Goal: Task Accomplishment & Management: Manage account settings

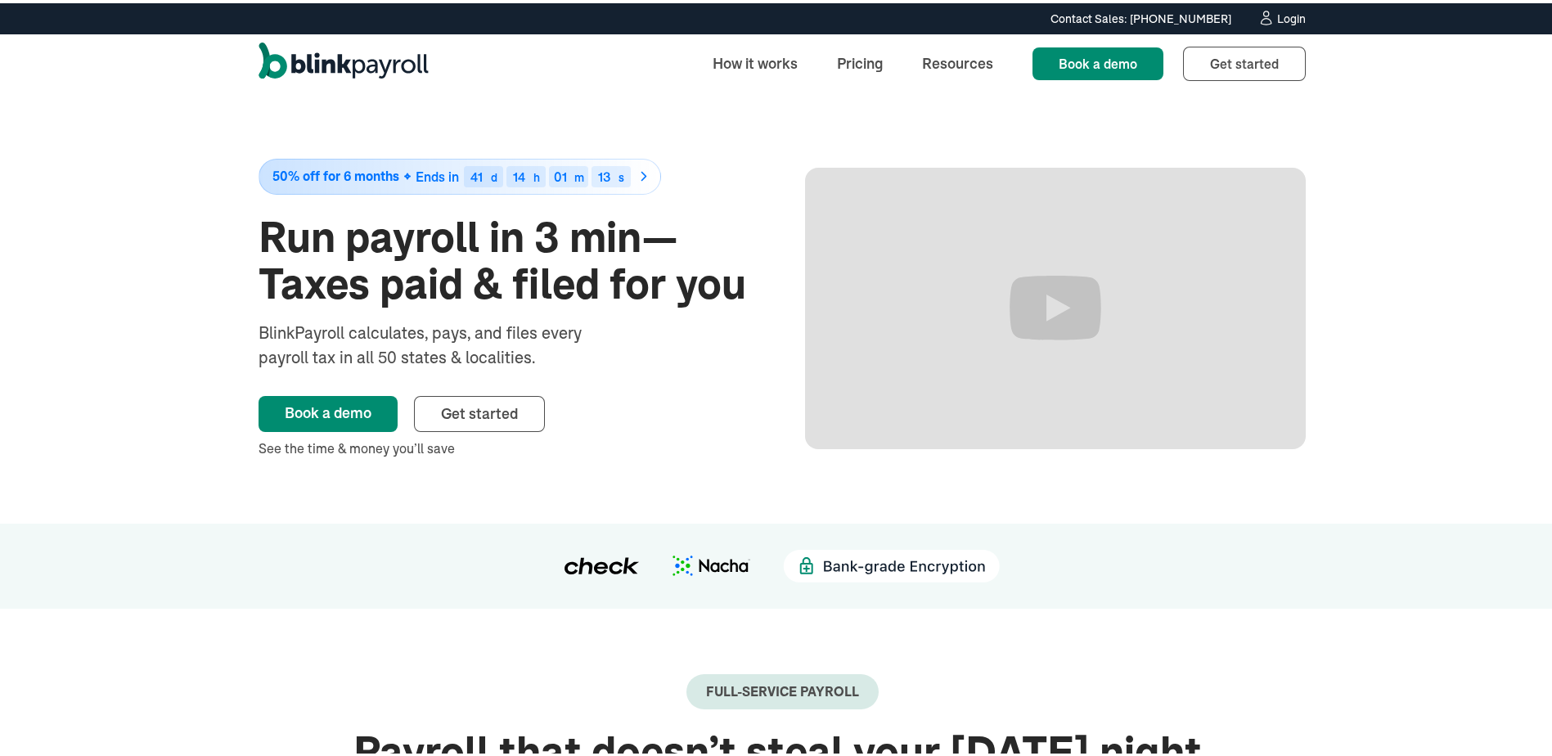
click at [1269, 18] on link "Login" at bounding box center [1282, 16] width 48 height 18
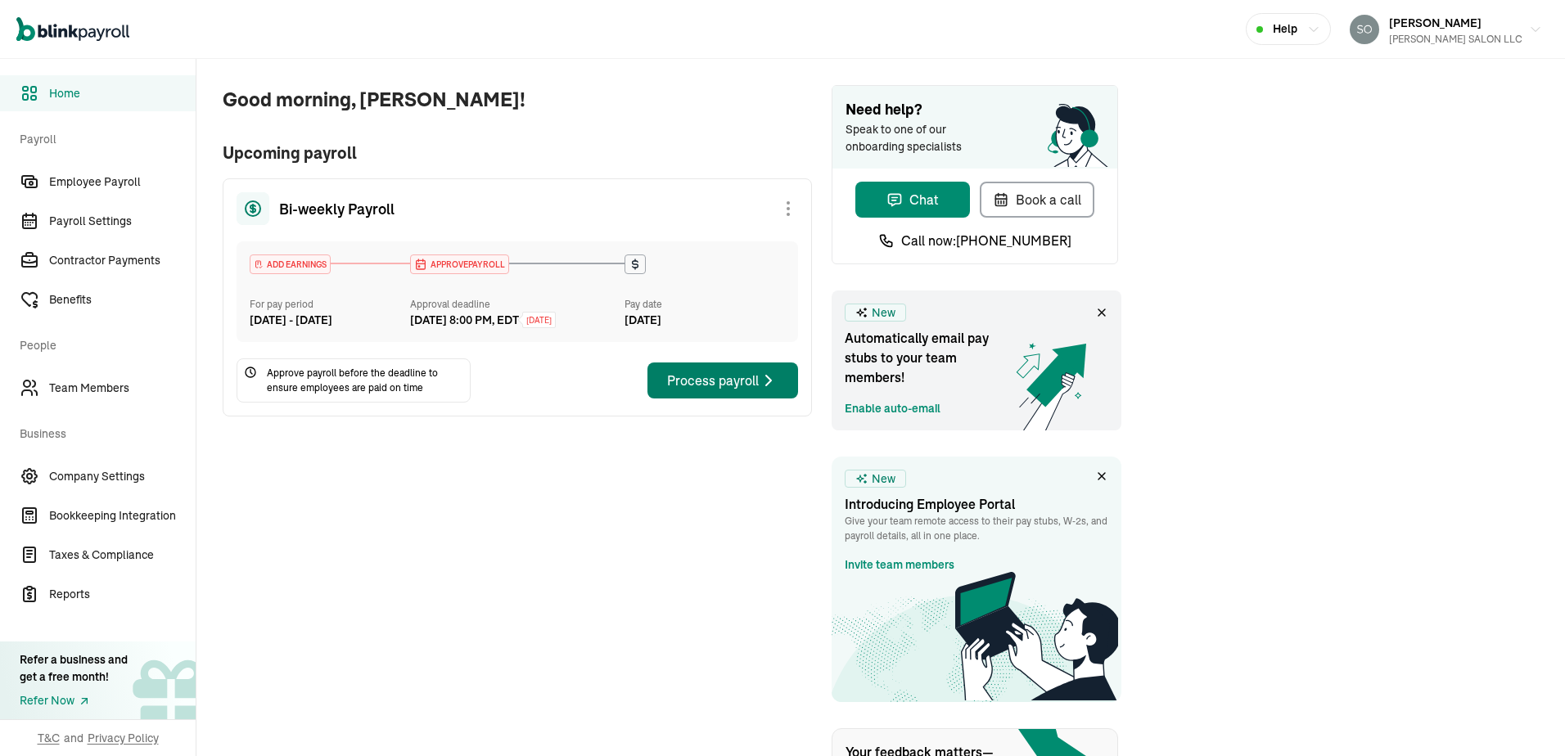
click at [710, 389] on div "Process payroll" at bounding box center [722, 381] width 111 height 20
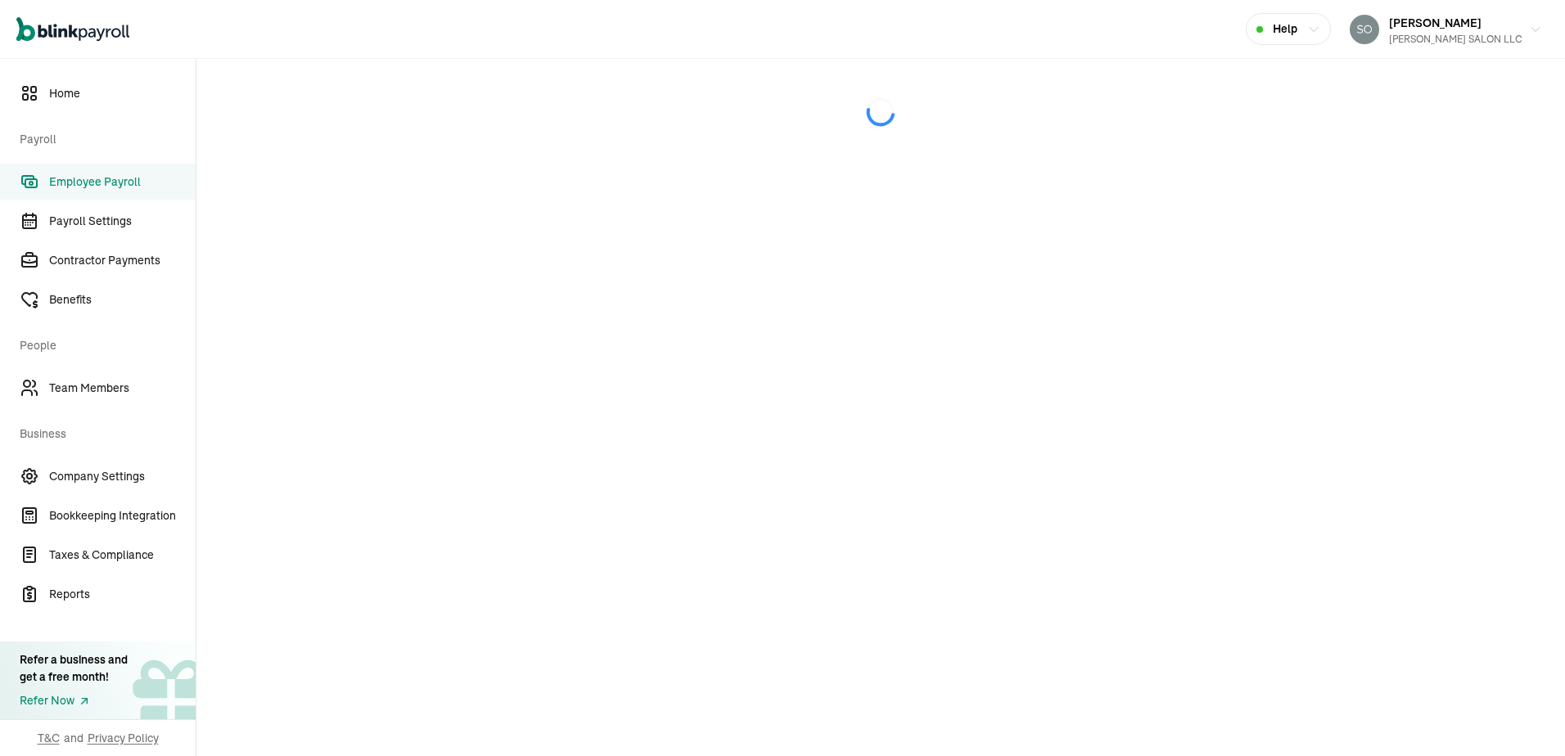
select select "direct_deposit"
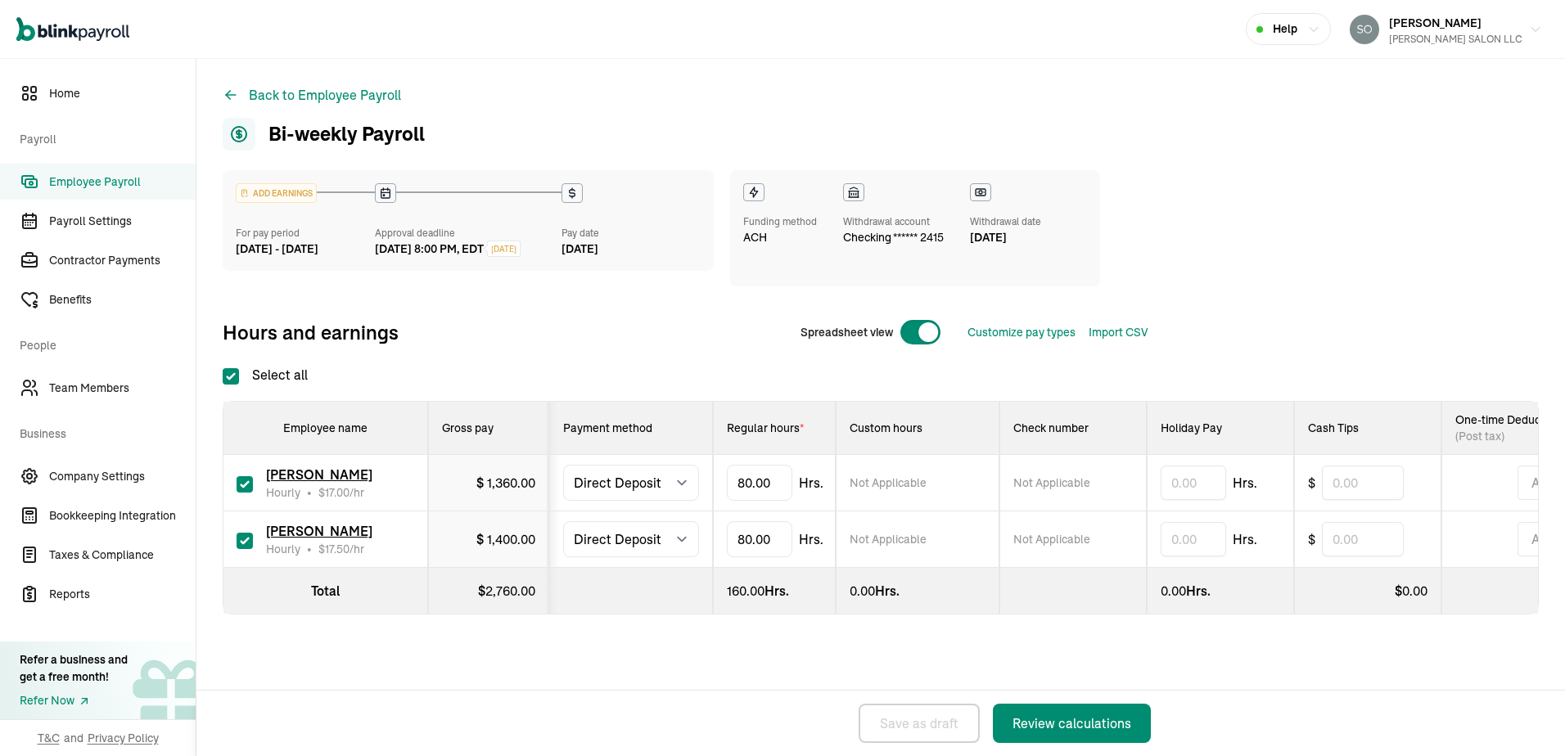
checkbox input "true"
select select "direct_deposit"
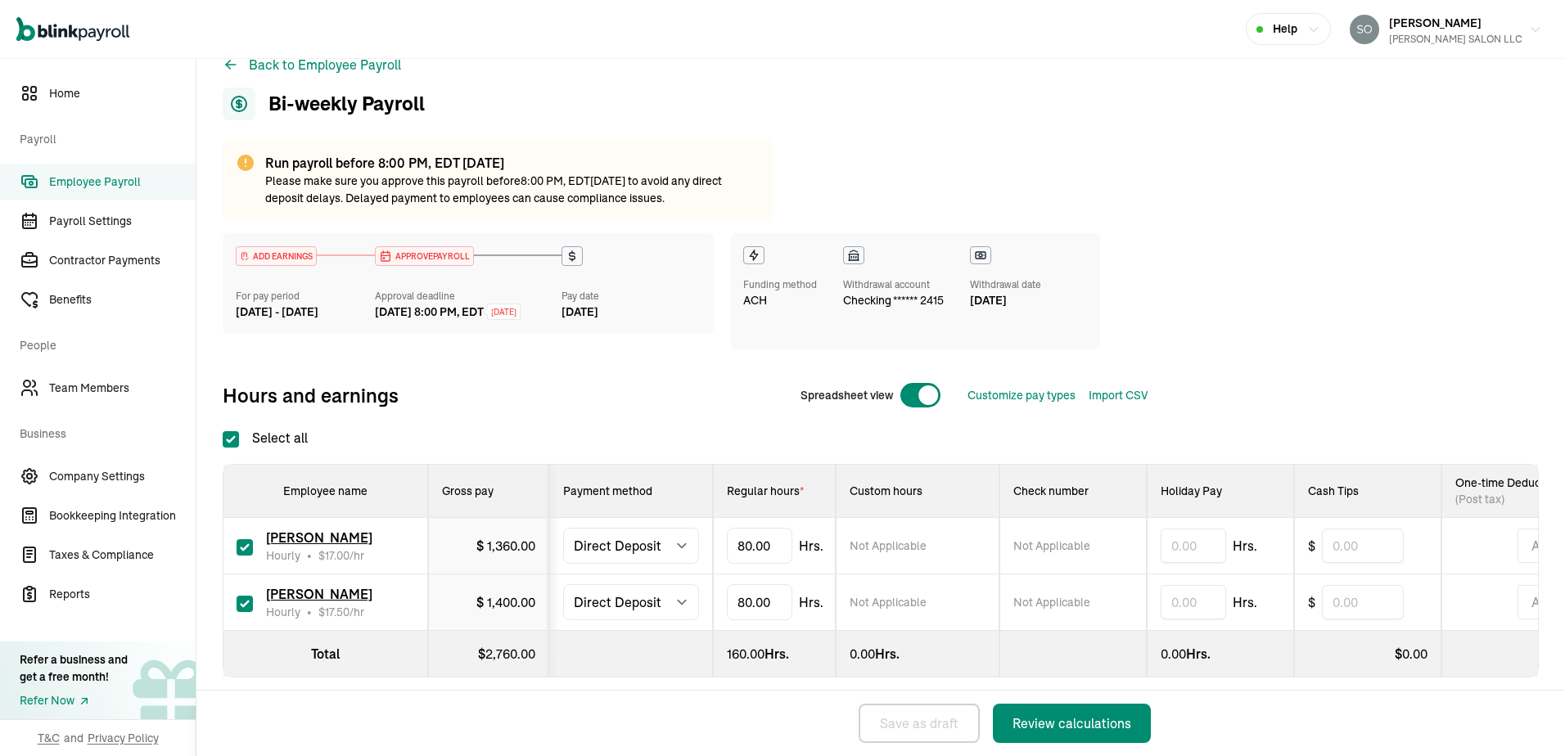
scroll to position [57, 0]
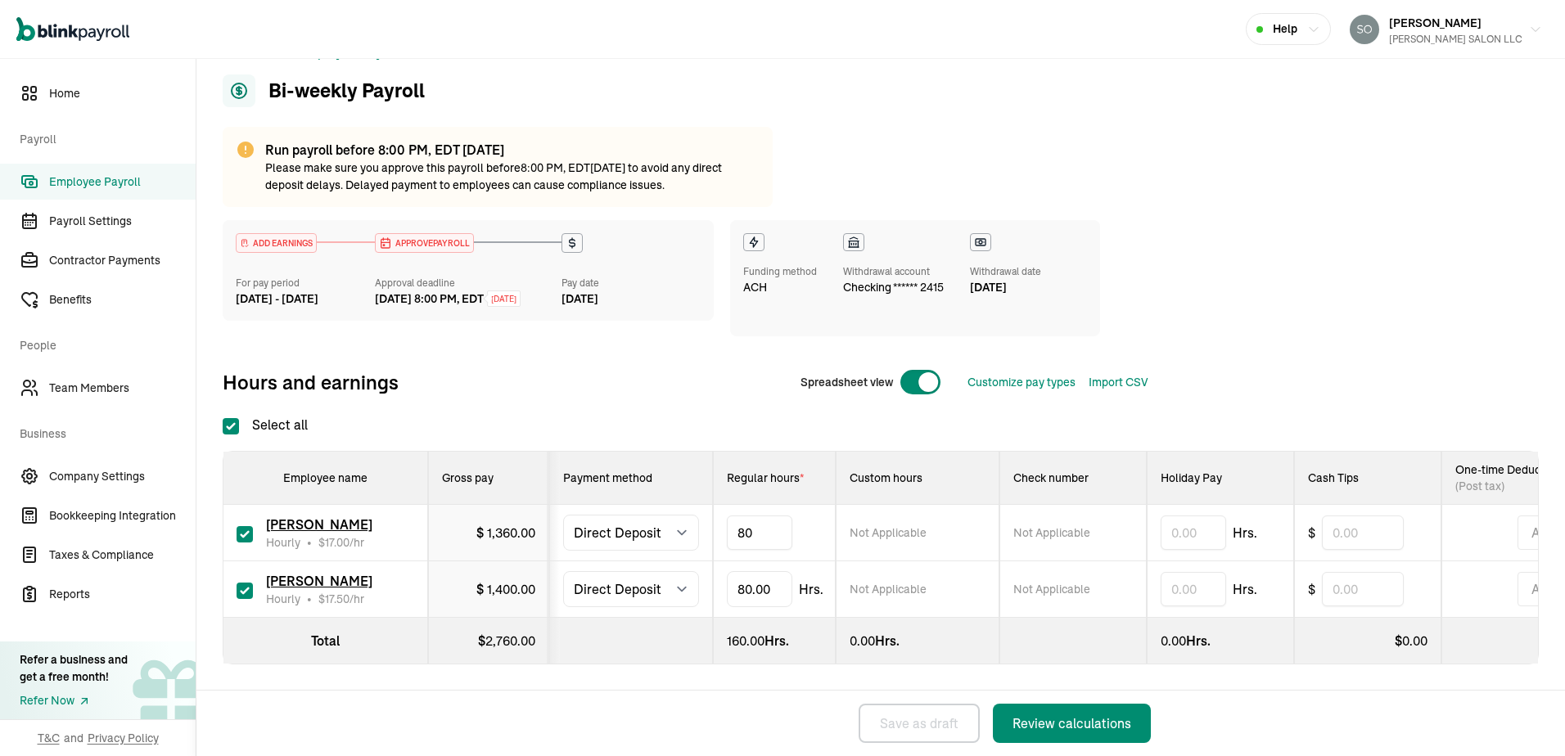
type input "8"
type input "42"
type input "8"
type input "56"
click at [1370, 384] on div "ADD EARNINGS For pay period Aug 2 - Aug 15, 2025 APPROVE PAYROLL Approval deadl…" at bounding box center [881, 311] width 1316 height 182
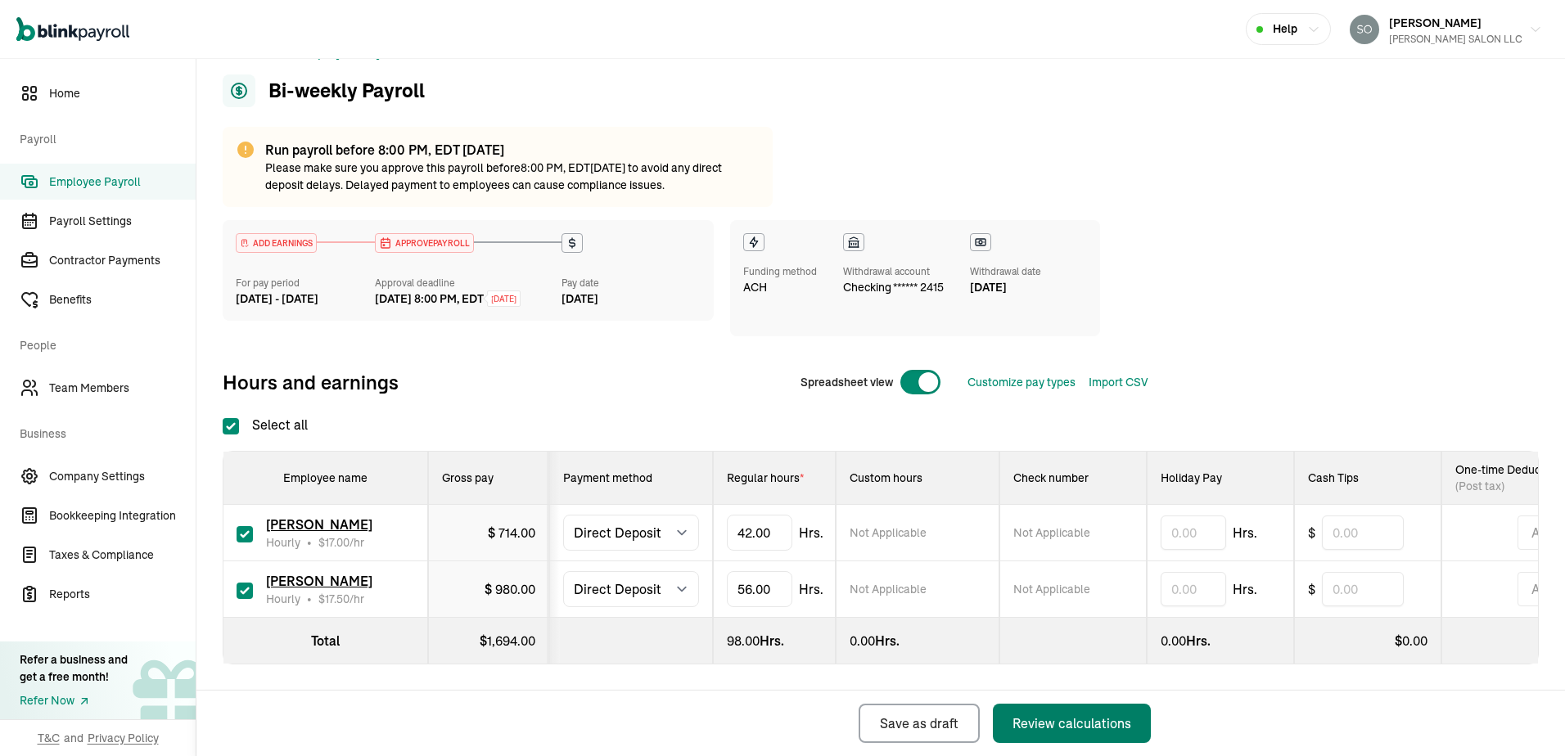
click at [1075, 726] on div "Review calculations" at bounding box center [1071, 724] width 119 height 20
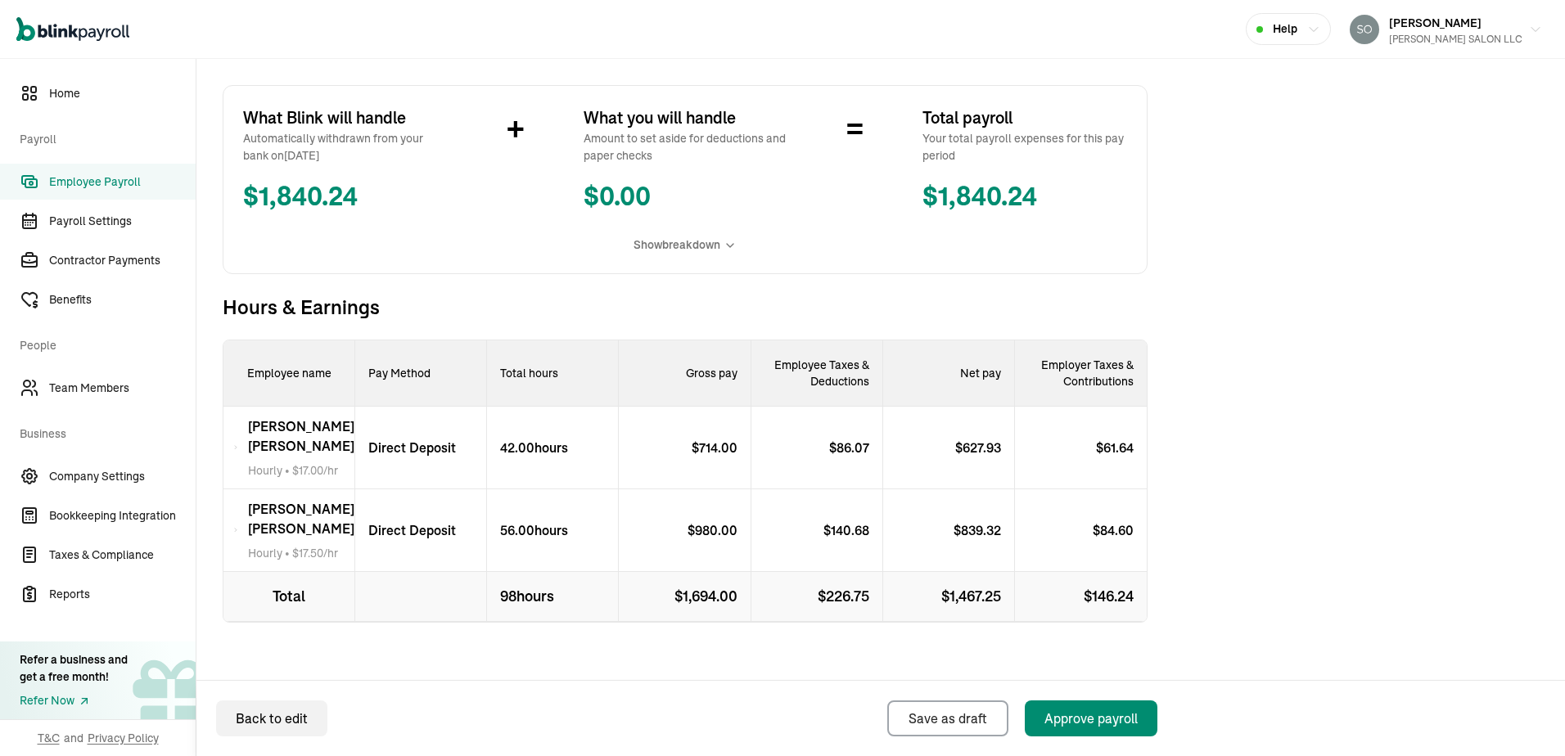
scroll to position [384, 0]
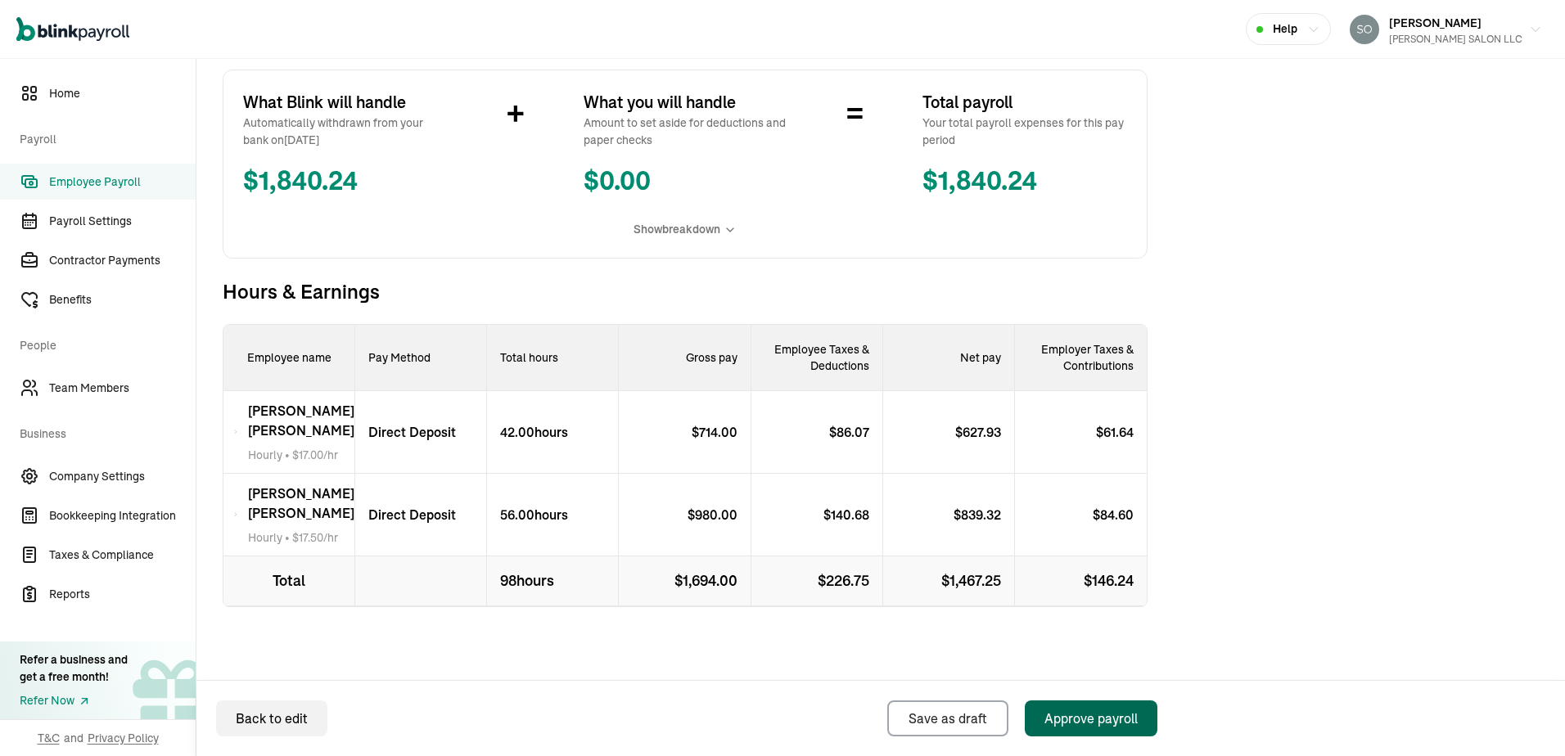
click at [1057, 714] on div "Approve payroll" at bounding box center [1090, 719] width 93 height 20
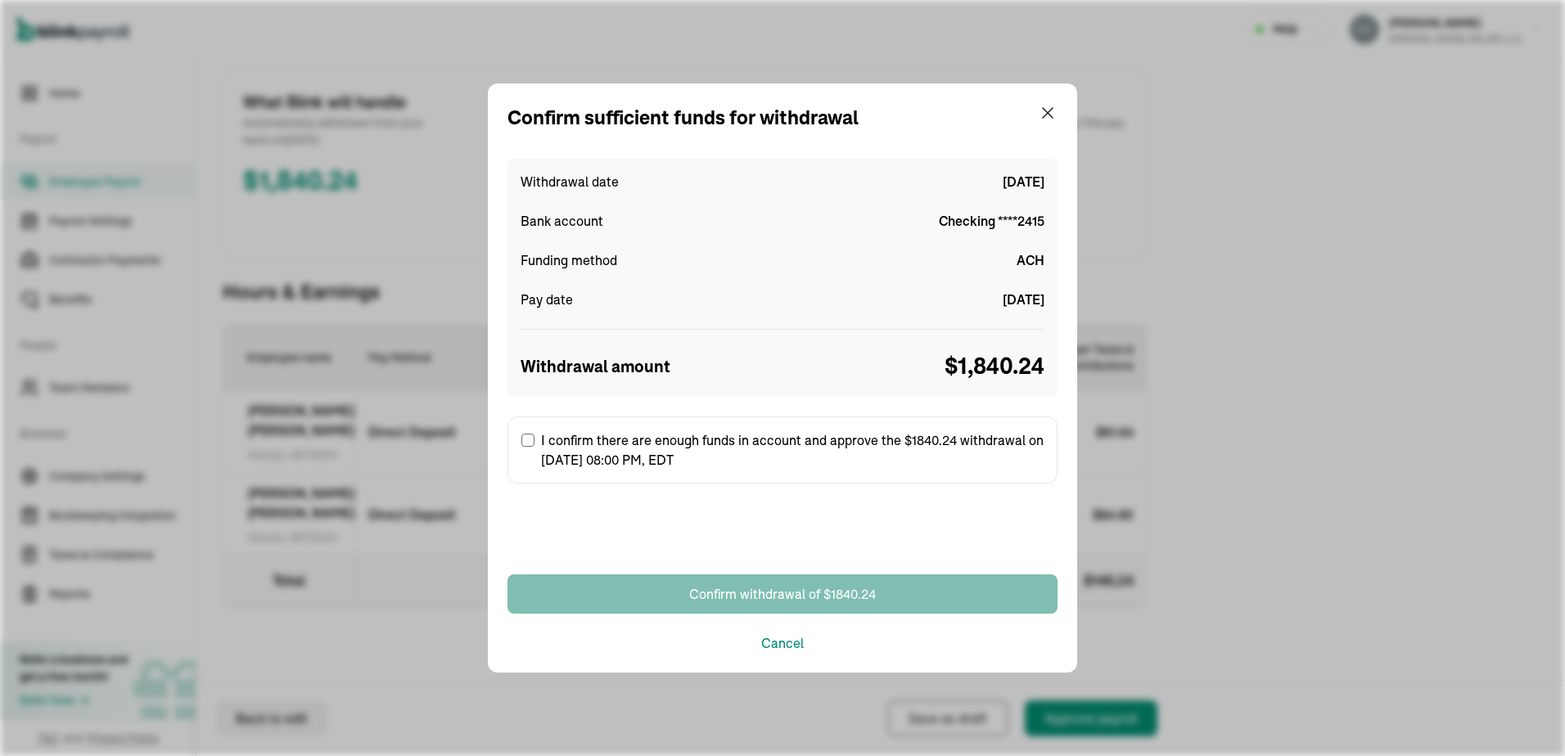
click at [530, 444] on input "I confirm there are enough funds in account and approve the $1840.24 withdrawal…" at bounding box center [527, 440] width 13 height 13
checkbox input "true"
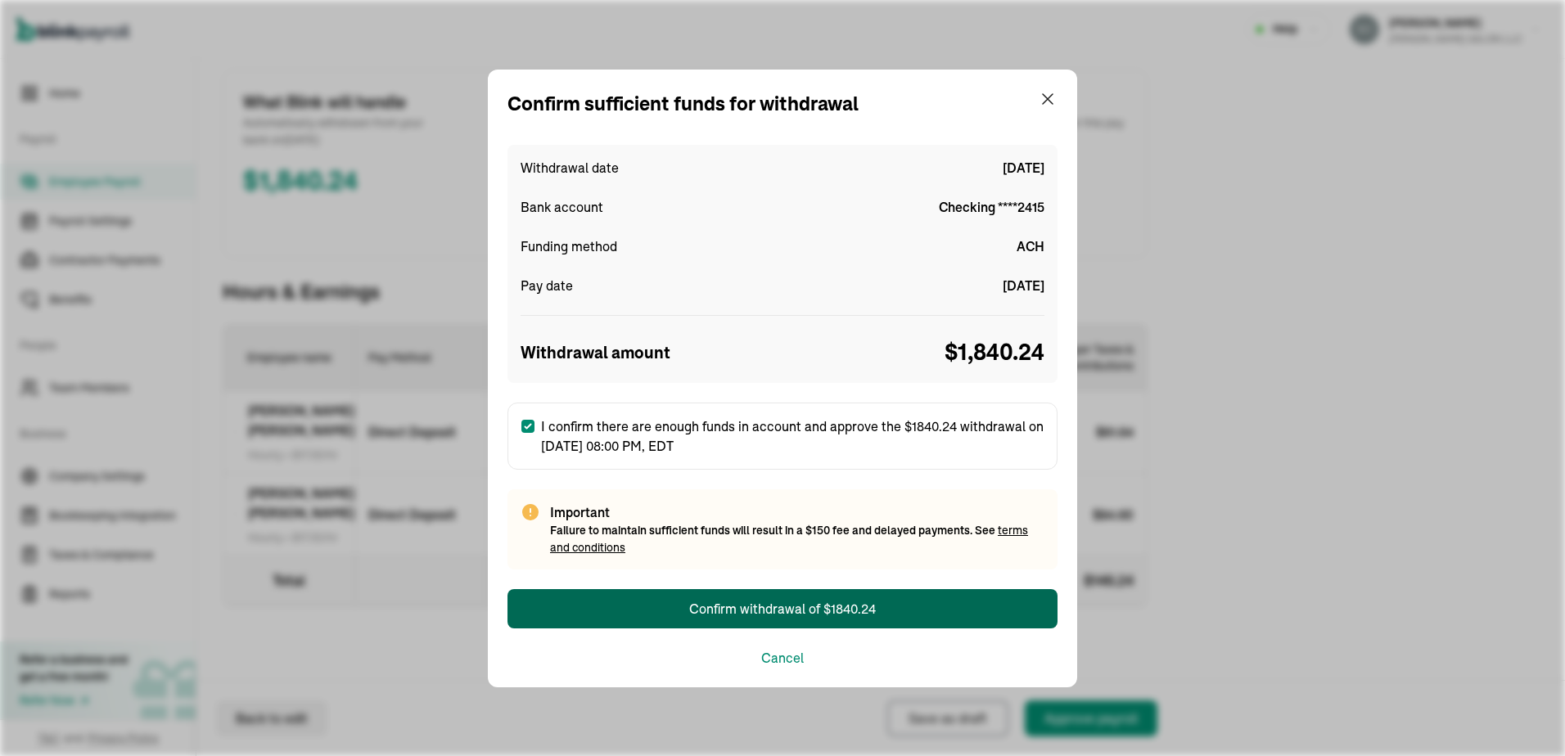
click at [799, 614] on div "Confirm withdrawal of $1840.24" at bounding box center [782, 609] width 187 height 20
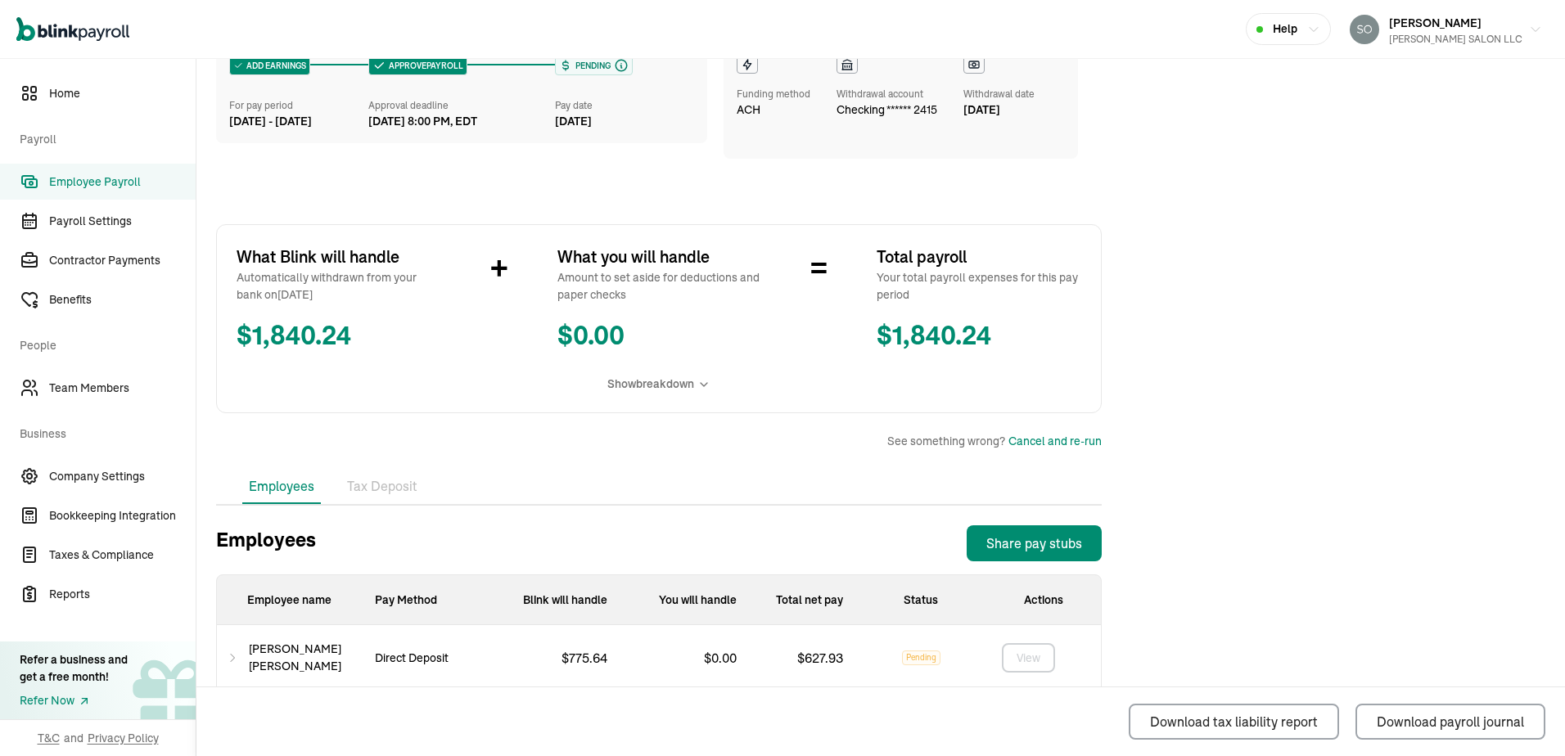
scroll to position [268, 0]
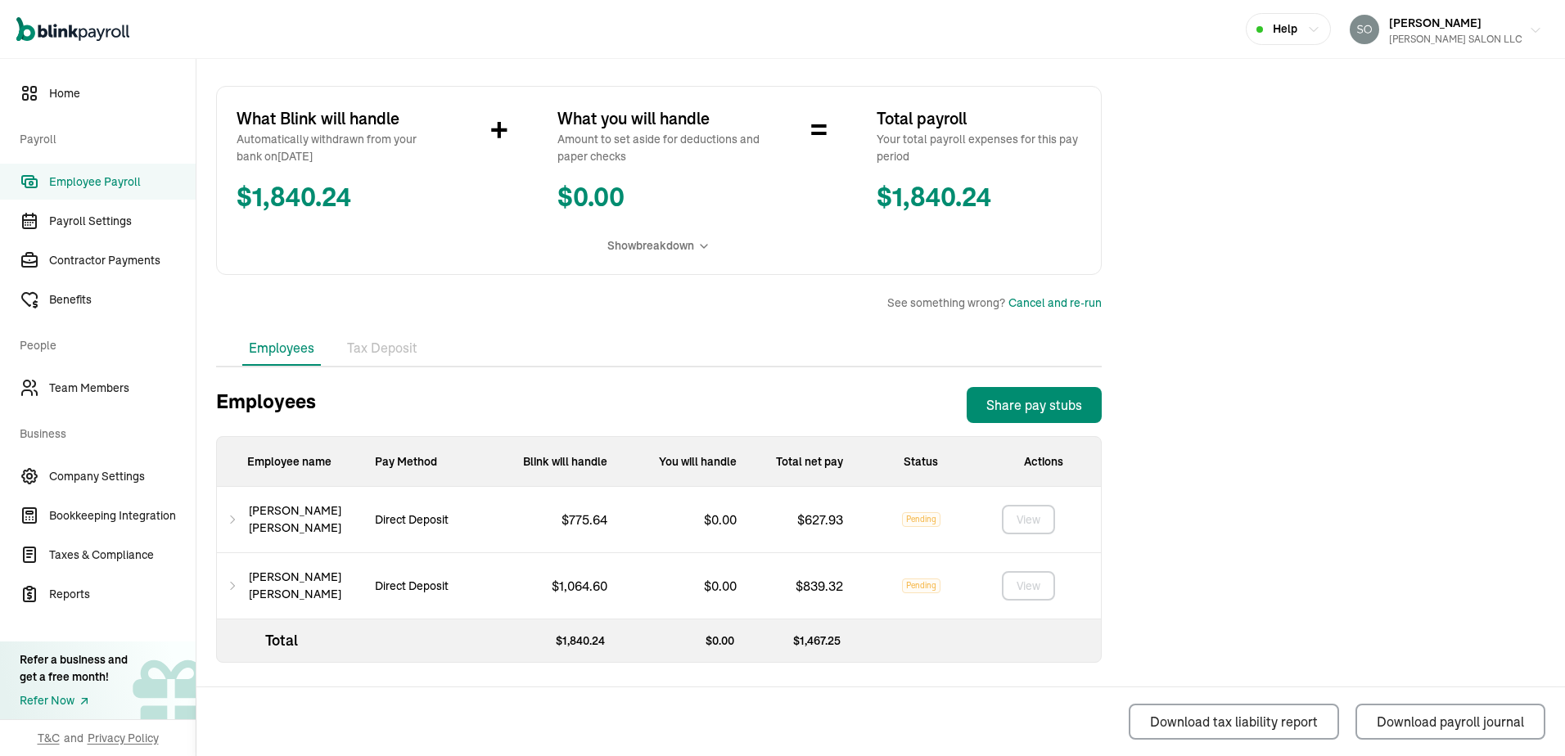
click at [1446, 33] on div "ARIAS SALON LLC" at bounding box center [1455, 39] width 133 height 15
